Goal: Transaction & Acquisition: Purchase product/service

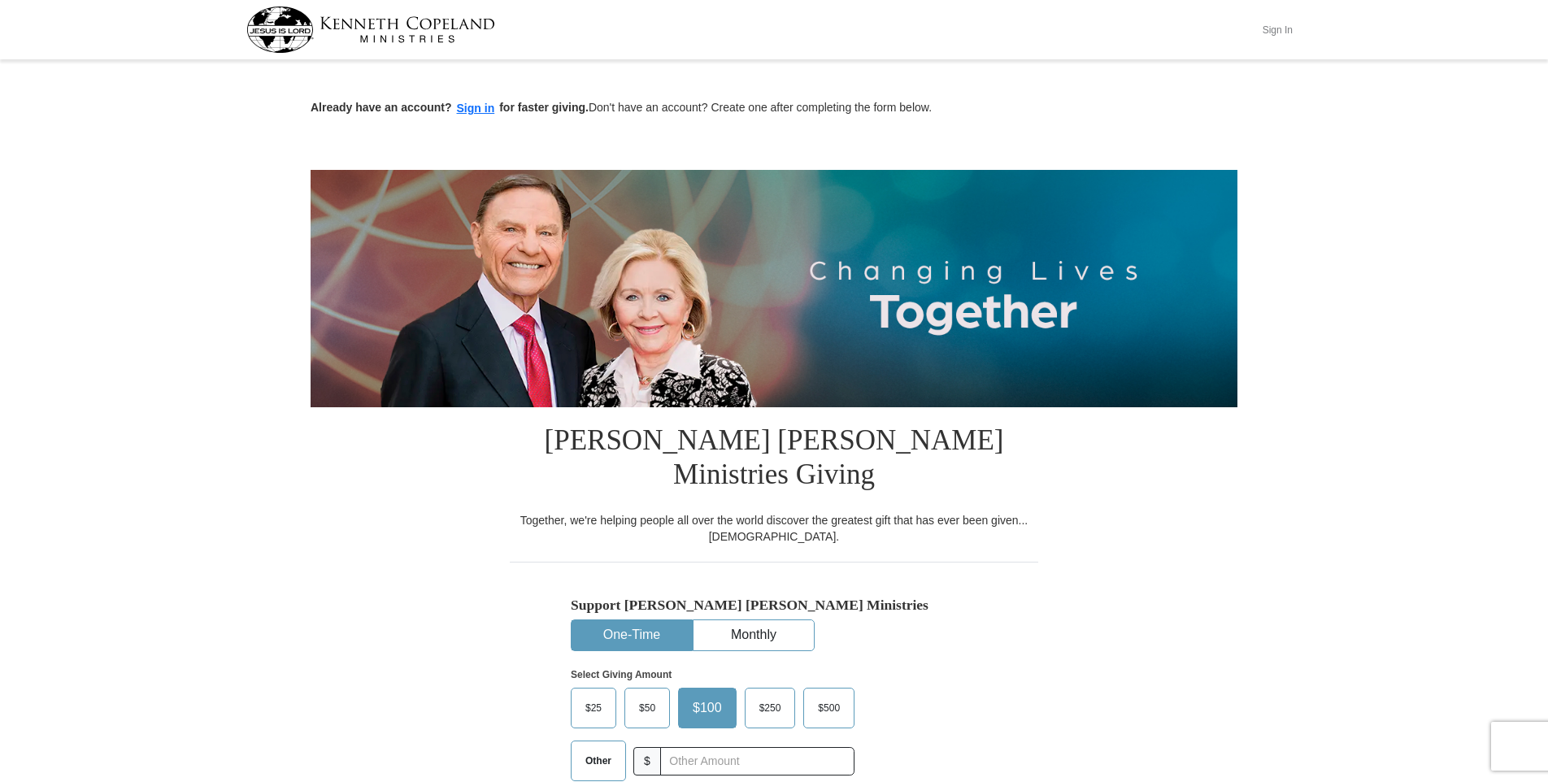
click at [1281, 31] on button "Sign In" at bounding box center [1277, 29] width 49 height 25
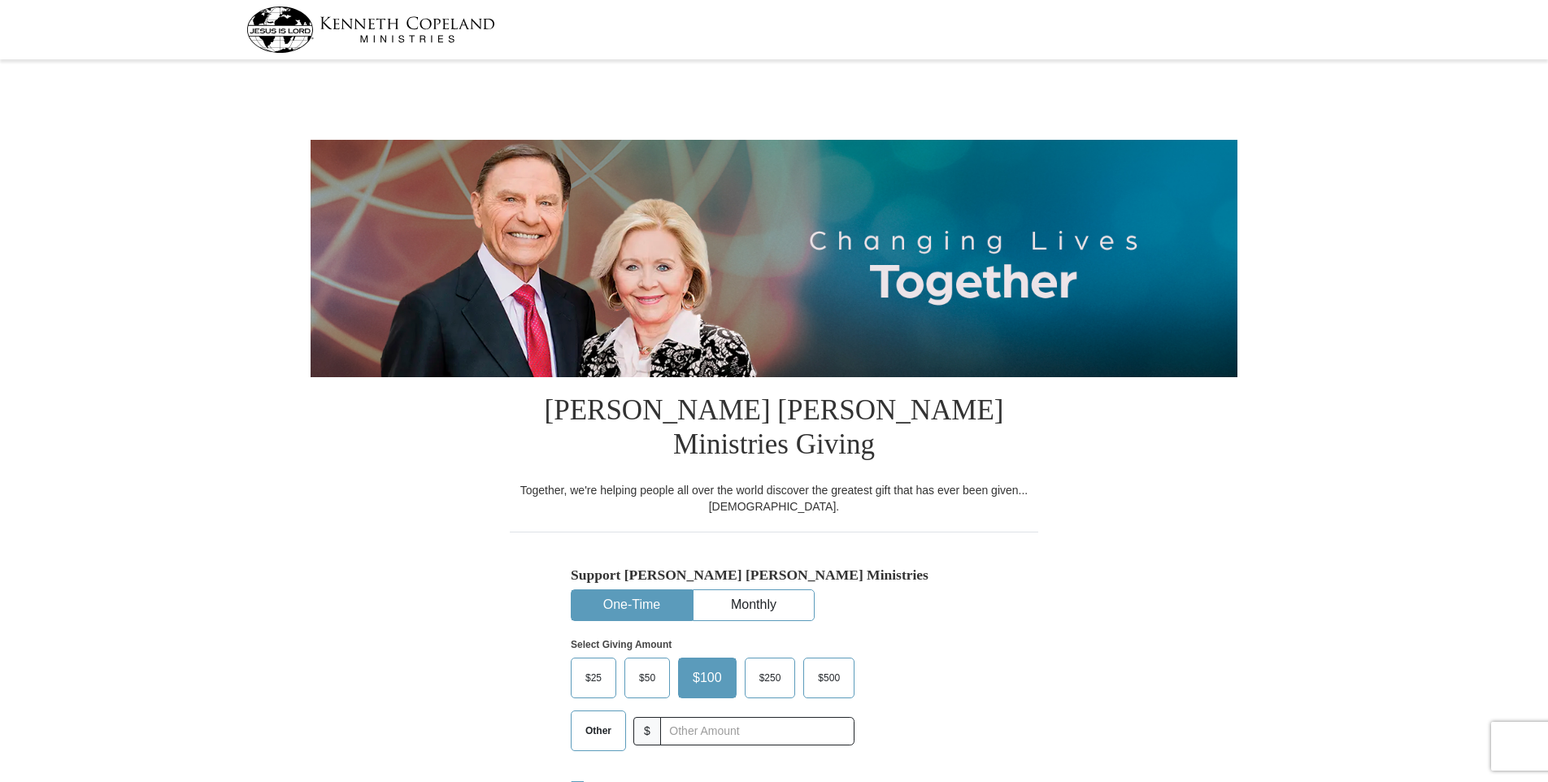
select select "KS"
click at [593, 719] on span "Other" at bounding box center [598, 731] width 42 height 24
click at [0, 0] on input "Other" at bounding box center [0, 0] width 0 height 0
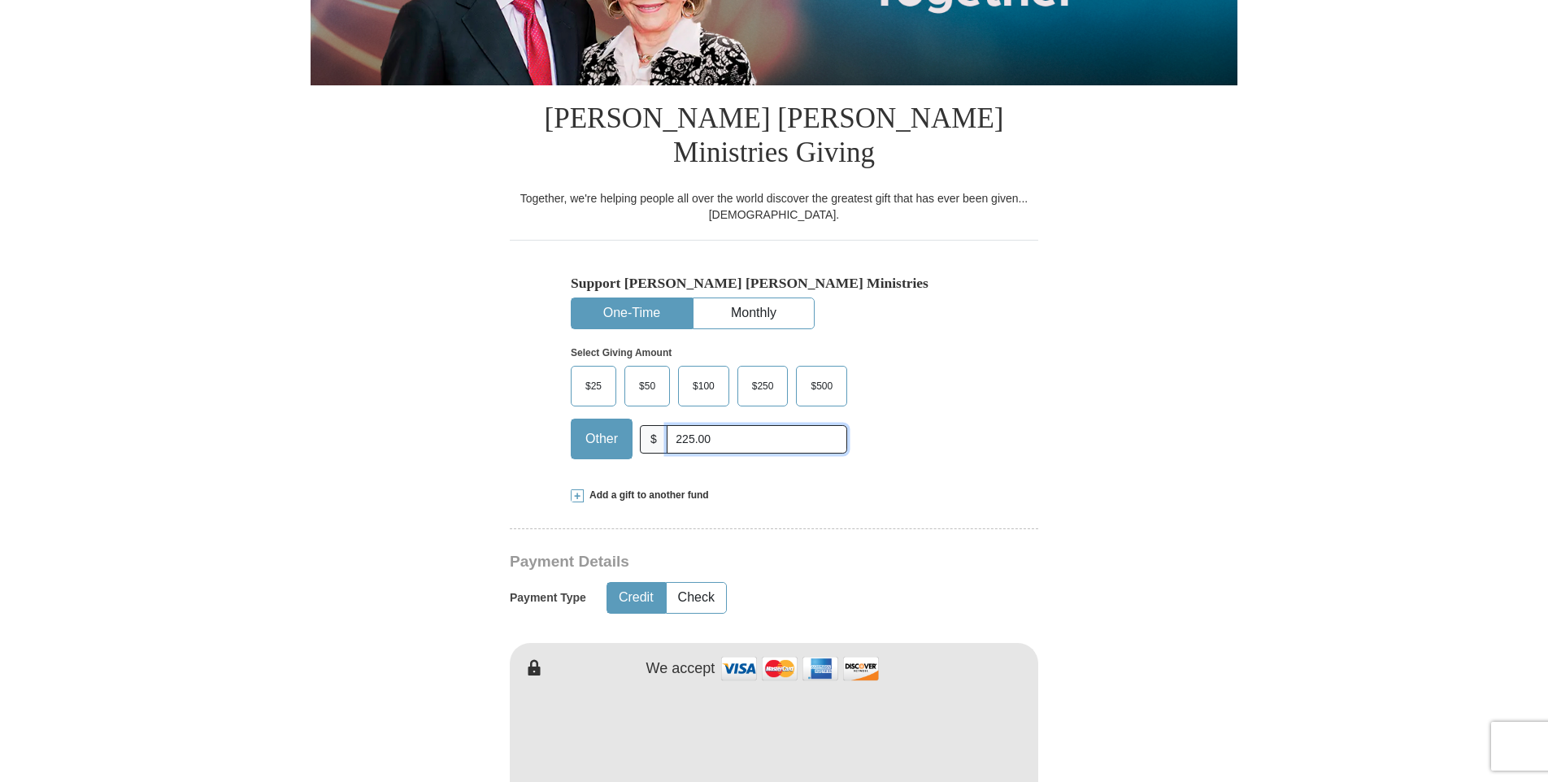
scroll to position [325, 0]
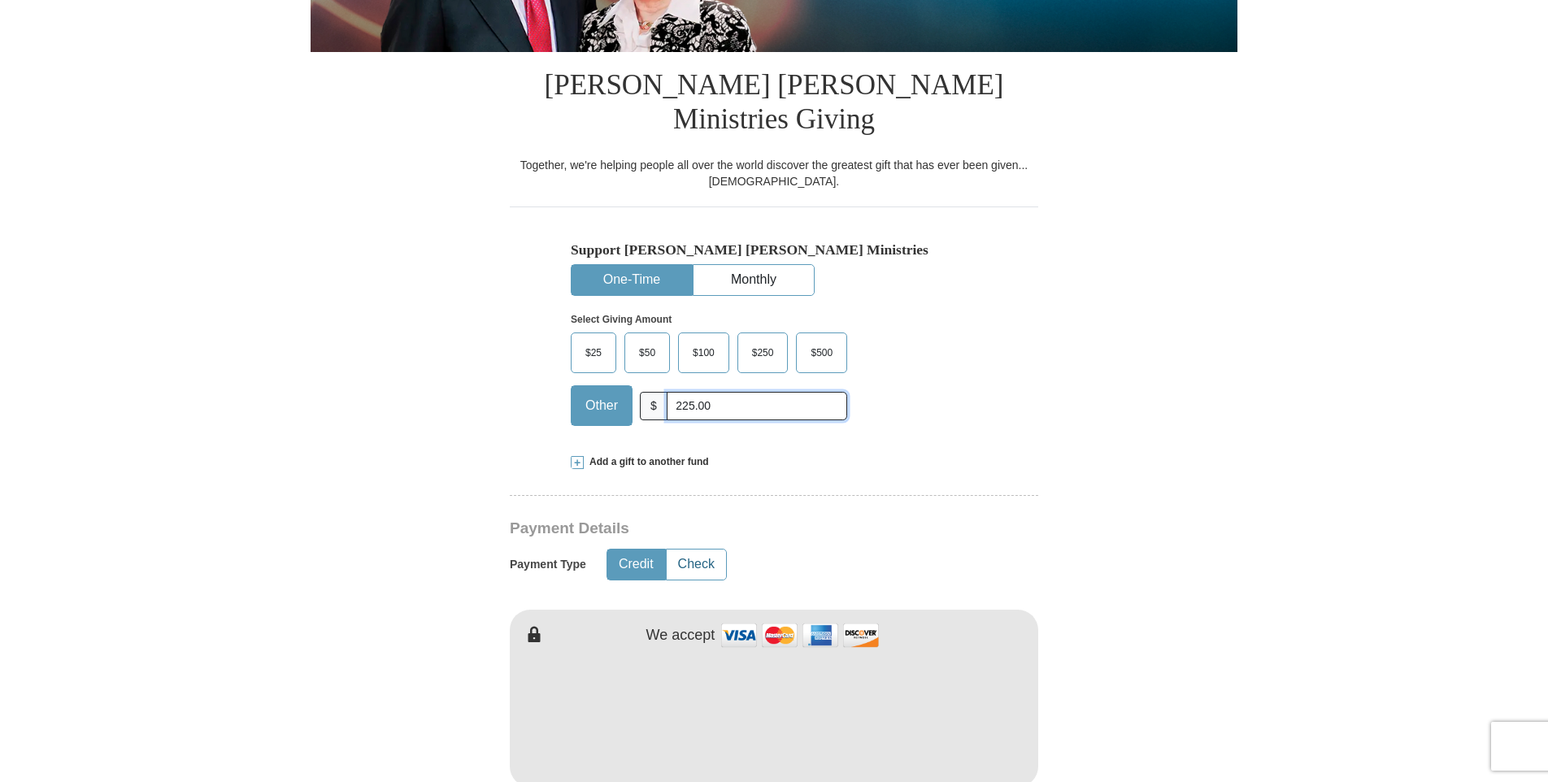
type input "225.00"
click at [704, 550] on button "Check" at bounding box center [696, 565] width 59 height 30
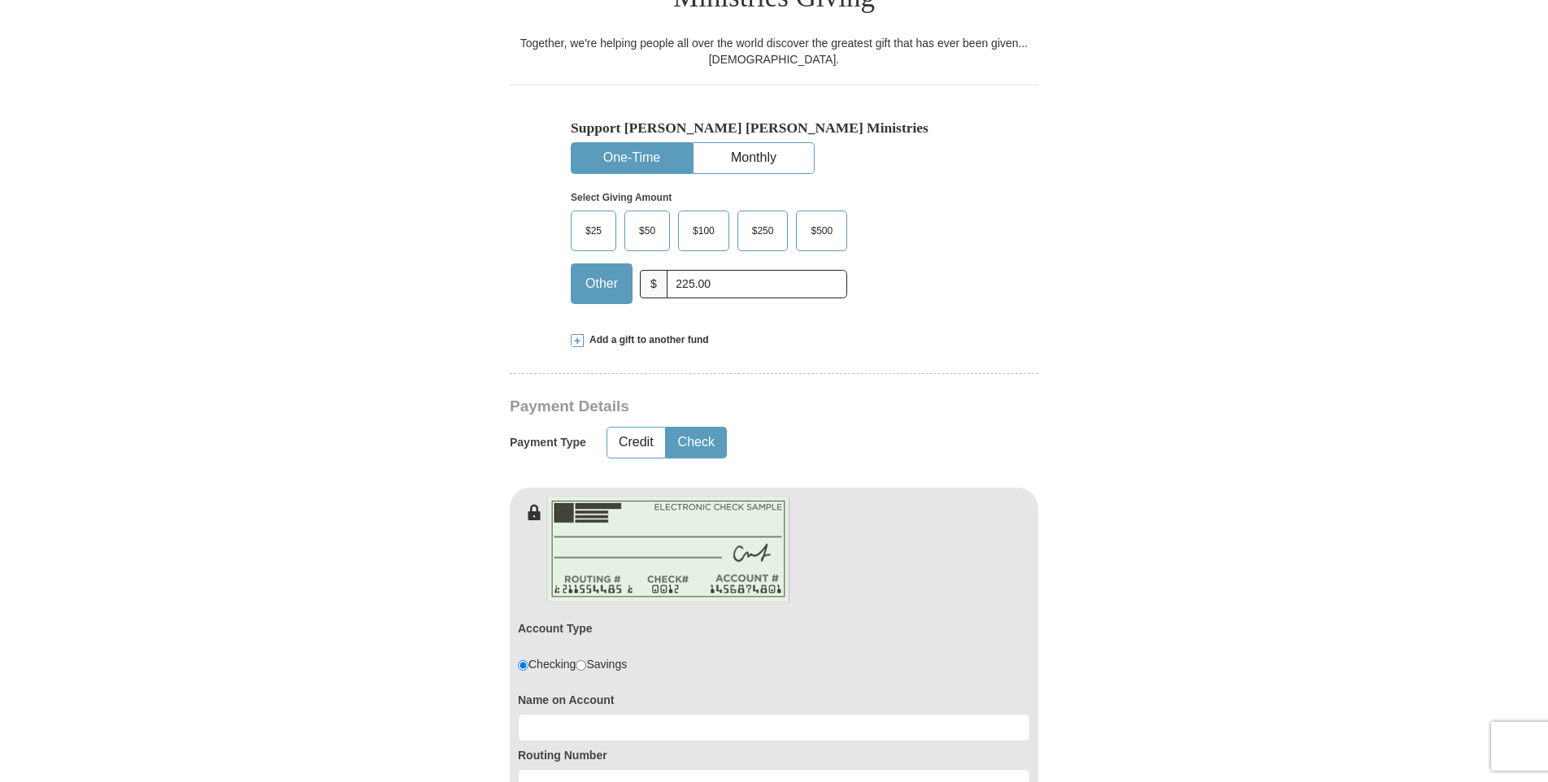
scroll to position [569, 0]
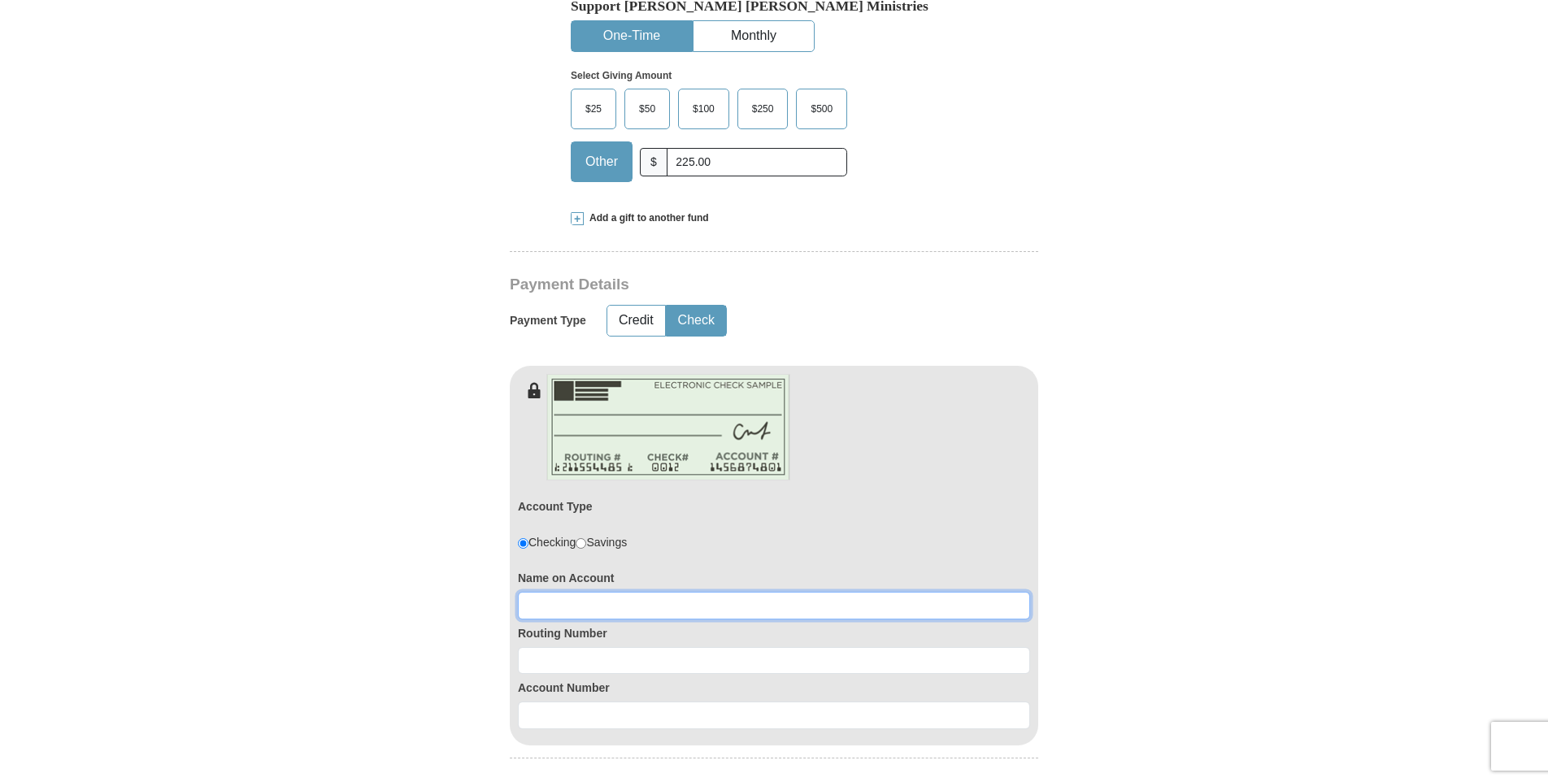
click at [568, 592] on input at bounding box center [774, 606] width 512 height 28
type input "[PERSON_NAME]"
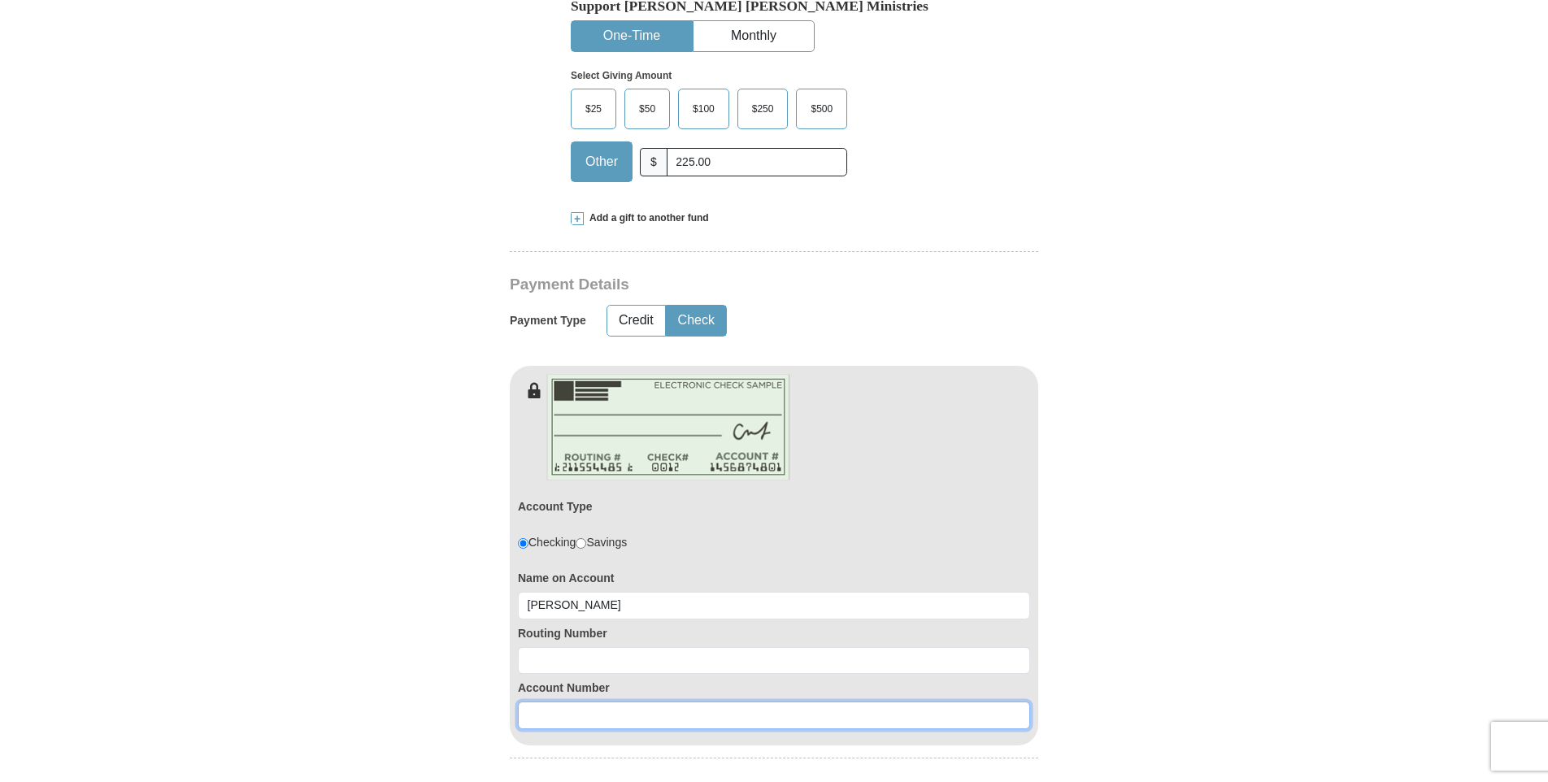
click at [570, 702] on input at bounding box center [774, 716] width 512 height 28
type input "0020022661"
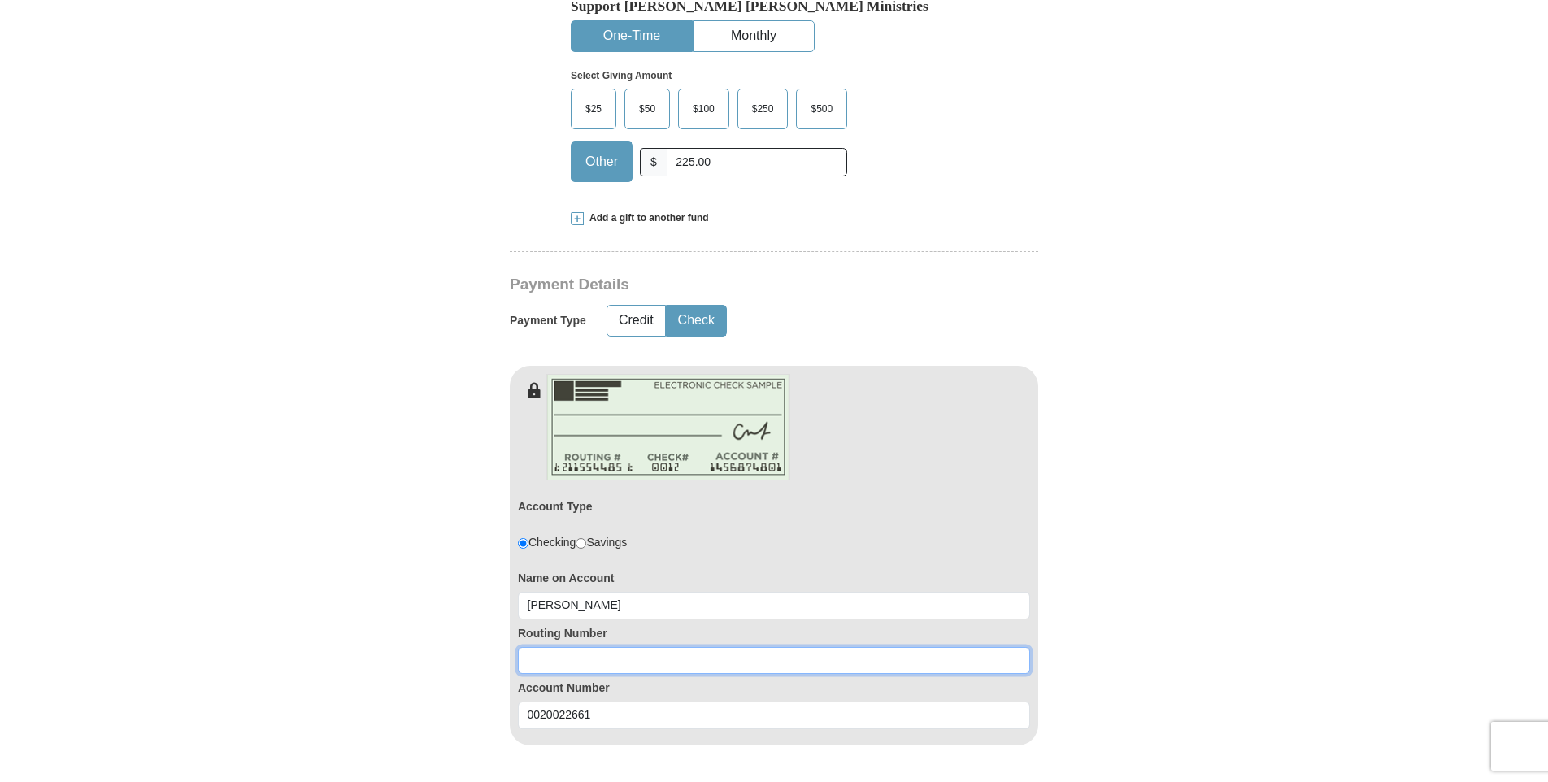
click at [558, 647] on input at bounding box center [774, 661] width 512 height 28
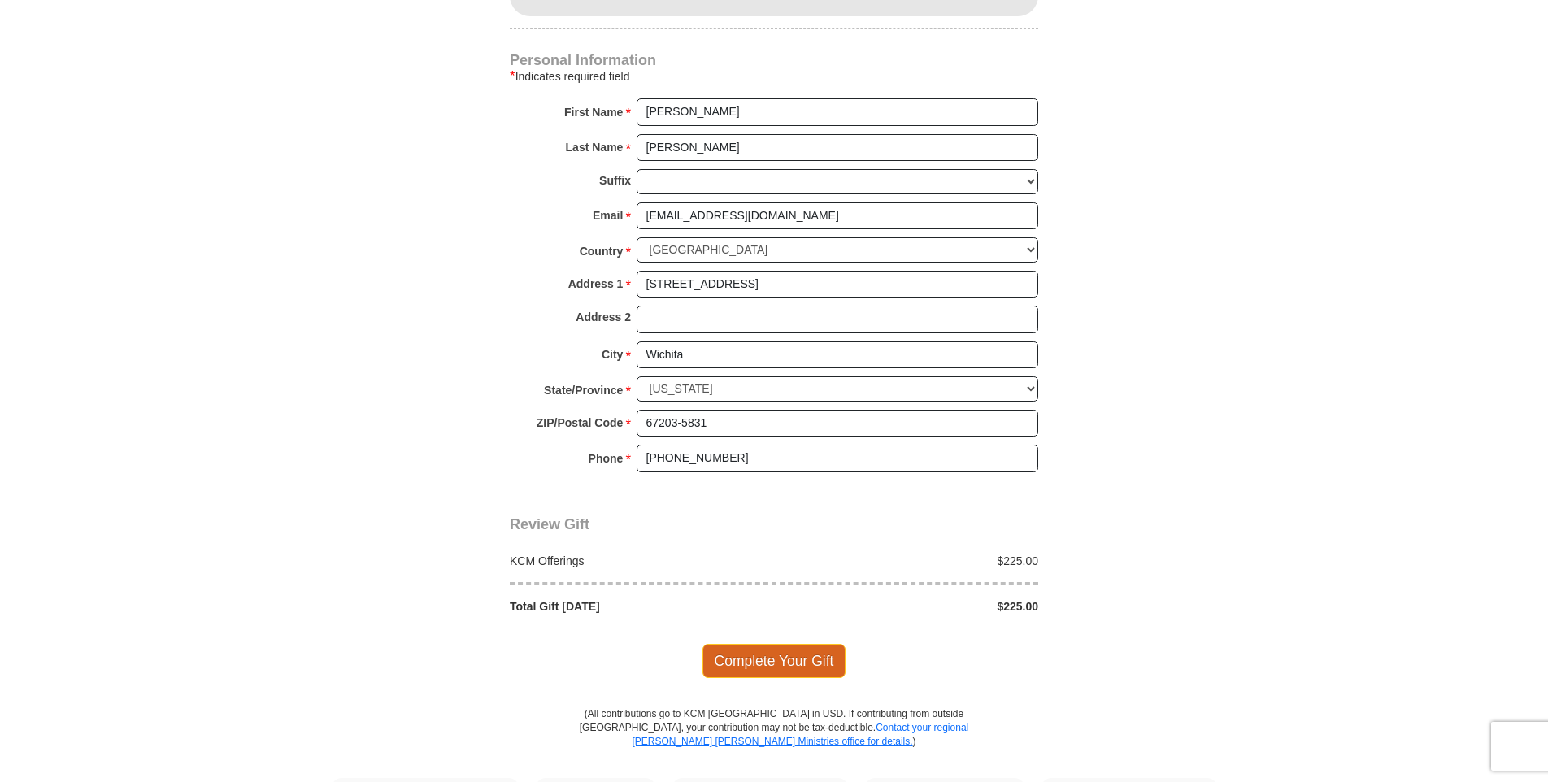
scroll to position [1301, 0]
type input "301171353"
click at [770, 641] on span "Complete Your Gift" at bounding box center [774, 658] width 144 height 34
